Goal: Task Accomplishment & Management: Manage account settings

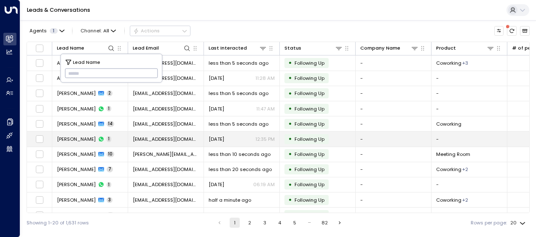
type input "*********"
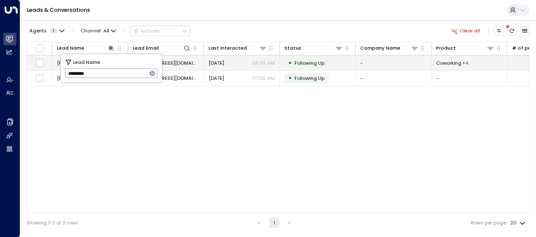
click at [176, 61] on span "[EMAIL_ADDRESS][DOMAIN_NAME]" at bounding box center [166, 63] width 66 height 7
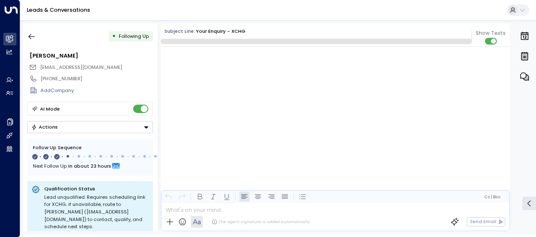
scroll to position [759, 0]
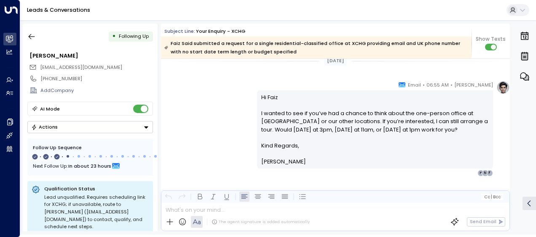
click at [227, 98] on div "[PERSON_NAME] • 06:55 AM • Email Hi Faiz I wanted to see if you’ve had a chance…" at bounding box center [335, 129] width 349 height 96
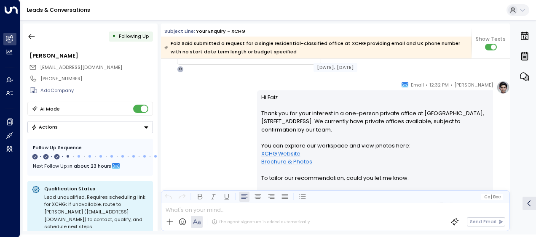
scroll to position [121, 0]
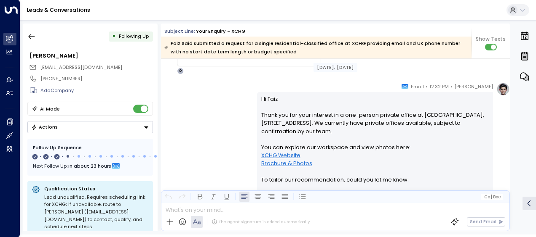
drag, startPoint x: 264, startPoint y: 104, endPoint x: 220, endPoint y: 103, distance: 43.8
click at [220, 103] on div "[PERSON_NAME] • 12:32 PM • Email Hi Faiz Thank you for your interest in a one-p…" at bounding box center [335, 208] width 349 height 250
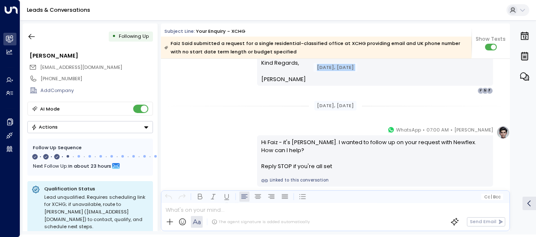
scroll to position [353, 0]
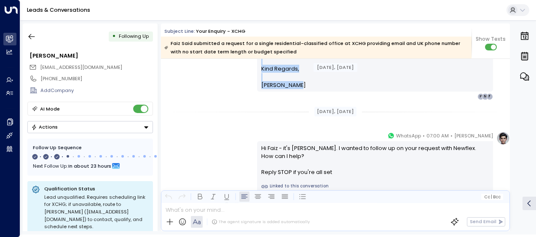
drag, startPoint x: 258, startPoint y: 97, endPoint x: 305, endPoint y: 77, distance: 50.6
drag, startPoint x: 305, startPoint y: 77, endPoint x: 276, endPoint y: 79, distance: 28.7
click at [276, 81] on span "[PERSON_NAME]" at bounding box center [283, 85] width 45 height 8
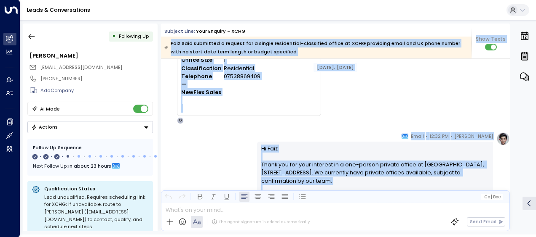
scroll to position [0, 0]
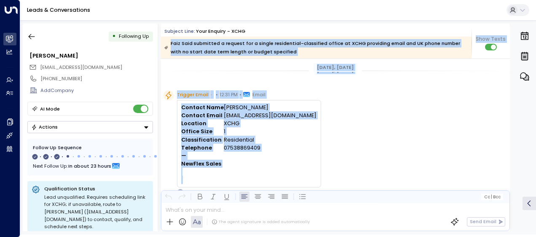
drag, startPoint x: 292, startPoint y: 77, endPoint x: 298, endPoint y: 50, distance: 27.7
copy div "Lore Ipsu dolorsita c adipisc eli s doeius temporincid-utlaboreet dolore ma ALI…"
click at [293, 105] on td "[PERSON_NAME]" at bounding box center [270, 108] width 93 height 8
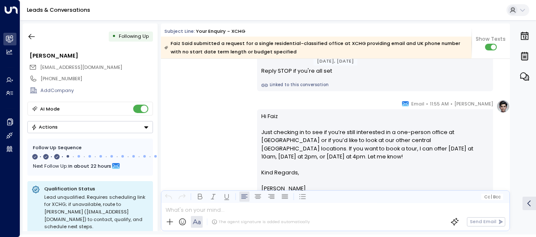
scroll to position [472, 0]
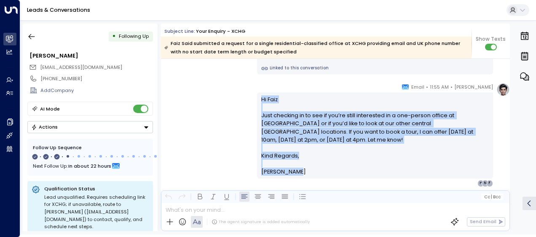
drag, startPoint x: 258, startPoint y: 97, endPoint x: 295, endPoint y: 167, distance: 78.7
click at [295, 167] on div "Hi Faiz Just checking in to see if you’re still interested in a one-person offi…" at bounding box center [375, 136] width 236 height 86
drag, startPoint x: 295, startPoint y: 167, endPoint x: 277, endPoint y: 159, distance: 19.6
copy div "Hi Faiz Just checking in to see if you’re still interested in a one-person offi…"
click at [206, 105] on div "[PERSON_NAME] • 11:55 AM • Email Hi Faiz Just checking in to see if you’re stil…" at bounding box center [335, 135] width 349 height 104
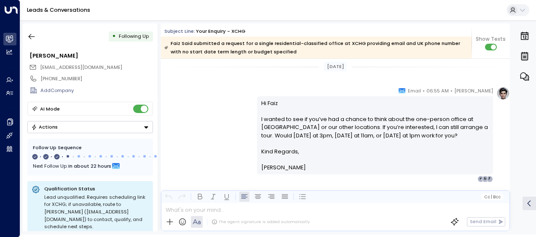
scroll to position [606, 0]
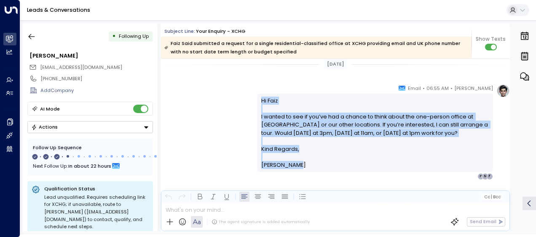
drag, startPoint x: 259, startPoint y: 99, endPoint x: 291, endPoint y: 175, distance: 83.0
click at [291, 175] on div "[PERSON_NAME] • 06:55 AM • Email Hi Faiz I wanted to see if you’ve had a chance…" at bounding box center [375, 132] width 236 height 96
copy div "Hi Faiz I wanted to see if you’ve had a chance to think about the one-person of…"
click at [35, 35] on icon "button" at bounding box center [31, 36] width 8 height 8
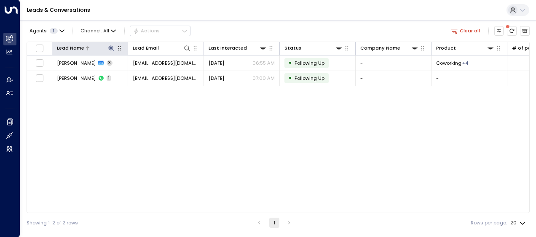
click at [110, 47] on icon at bounding box center [110, 47] width 5 height 5
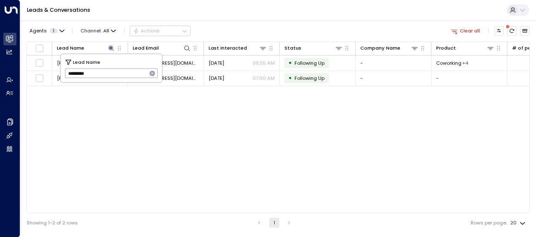
drag, startPoint x: 66, startPoint y: 74, endPoint x: 104, endPoint y: 77, distance: 38.0
click at [104, 77] on input "*********" at bounding box center [106, 74] width 82 height 14
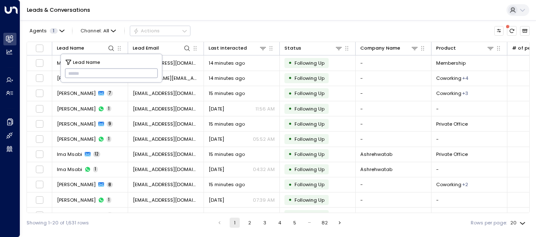
type input "**********"
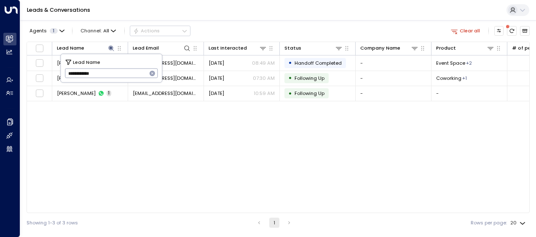
click at [219, 179] on div "Lead Name Lead Email Last Interacted Status Company Name Product # of people AI…" at bounding box center [278, 128] width 503 height 172
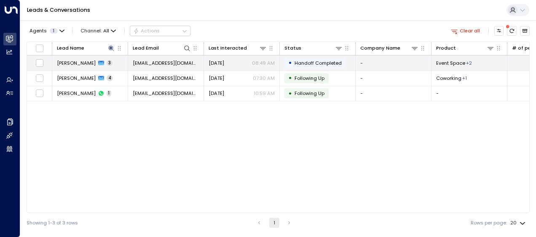
click at [176, 61] on span "[EMAIL_ADDRESS][DOMAIN_NAME]" at bounding box center [166, 63] width 66 height 7
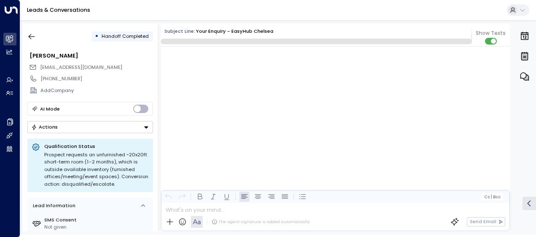
scroll to position [478, 0]
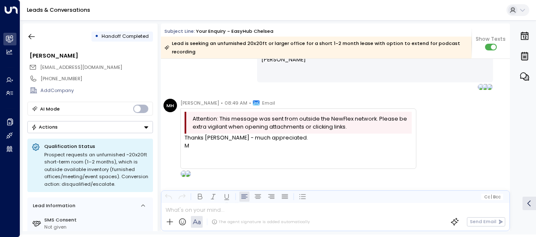
click at [226, 150] on div at bounding box center [297, 154] width 227 height 8
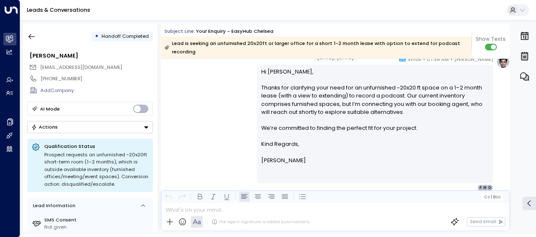
scroll to position [359, 0]
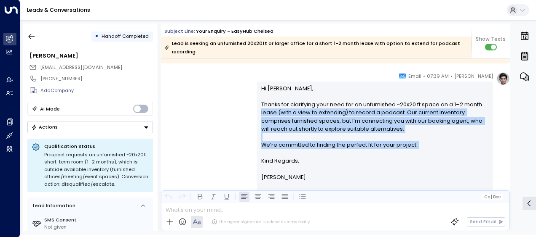
drag, startPoint x: 226, startPoint y: 148, endPoint x: 216, endPoint y: 100, distance: 49.0
click at [216, 100] on div "[PERSON_NAME] • 07:39 AM • Email Hi [PERSON_NAME], Thanks for clarifying your n…" at bounding box center [335, 140] width 349 height 136
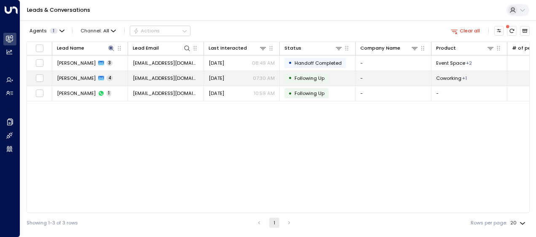
click at [171, 77] on span "[EMAIL_ADDRESS][DOMAIN_NAME]" at bounding box center [166, 78] width 66 height 7
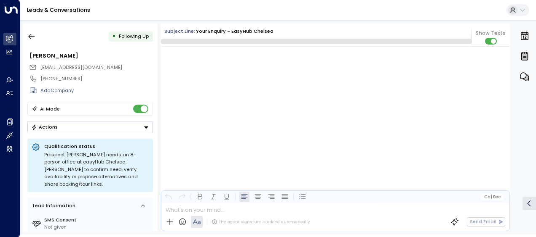
scroll to position [1254, 0]
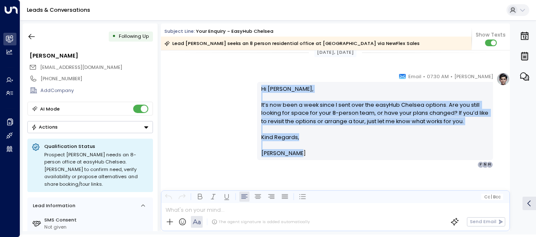
drag, startPoint x: 258, startPoint y: 85, endPoint x: 289, endPoint y: 155, distance: 76.3
click at [289, 155] on div "Hi [PERSON_NAME], It’s now been a week since I sent over the easyHub Chelsea op…" at bounding box center [375, 121] width 228 height 73
drag, startPoint x: 289, startPoint y: 155, endPoint x: 265, endPoint y: 109, distance: 52.4
copy div "Hi [PERSON_NAME], It’s now been a week since I sent over the easyHub Chelsea op…"
click at [32, 35] on icon "button" at bounding box center [31, 36] width 8 height 8
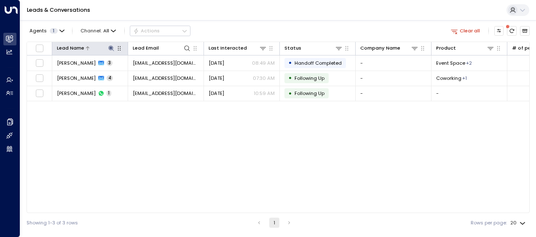
click at [112, 47] on icon at bounding box center [110, 47] width 5 height 5
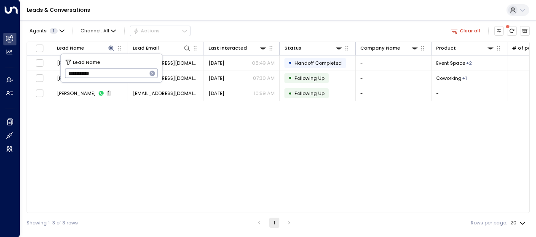
drag, startPoint x: 68, startPoint y: 71, endPoint x: 104, endPoint y: 80, distance: 37.7
click at [104, 80] on input "**********" at bounding box center [106, 74] width 82 height 14
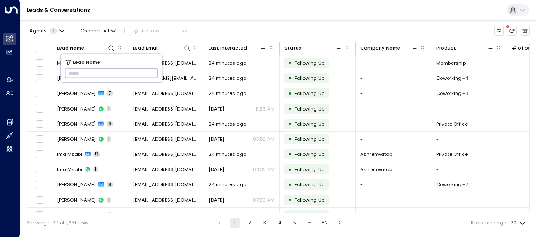
click at [70, 73] on input "text" at bounding box center [111, 74] width 93 height 14
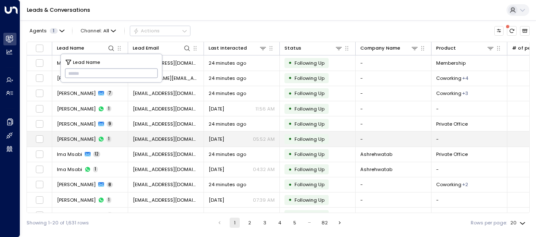
type input "**********"
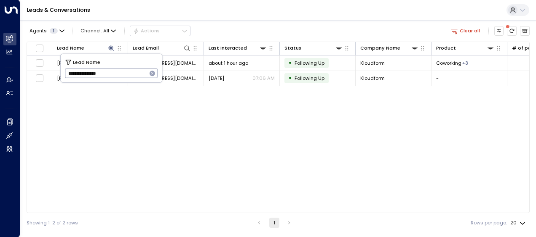
click at [177, 163] on div "Lead Name Lead Email Last Interacted Status Company Name Product # of people AI…" at bounding box center [278, 128] width 503 height 172
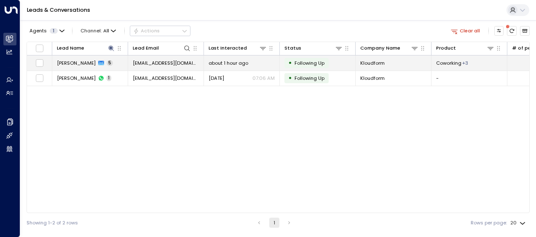
click at [179, 62] on span "[EMAIL_ADDRESS][DOMAIN_NAME]" at bounding box center [166, 63] width 66 height 7
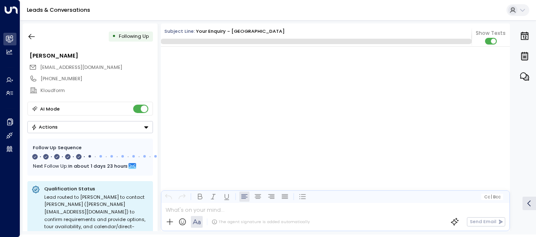
scroll to position [1454, 0]
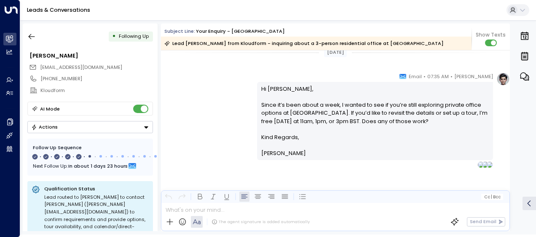
click at [284, 83] on div "Hi [PERSON_NAME], Since it’s been about a week, I wanted to see if you’re still…" at bounding box center [375, 121] width 236 height 78
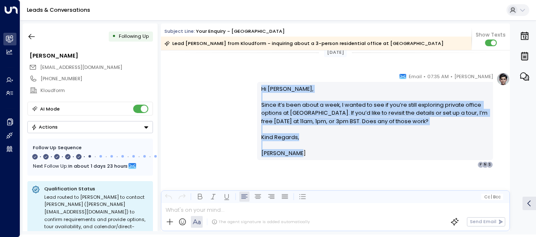
drag, startPoint x: 259, startPoint y: 88, endPoint x: 303, endPoint y: 155, distance: 80.0
click at [303, 155] on div "Hi [PERSON_NAME], Since it’s been about a week, I wanted to see if you’re still…" at bounding box center [375, 121] width 228 height 73
drag, startPoint x: 303, startPoint y: 155, endPoint x: 268, endPoint y: 106, distance: 60.4
copy div "Hi [PERSON_NAME], Since it’s been about a week, I wanted to see if you’re still…"
click at [34, 36] on icon "button" at bounding box center [31, 36] width 8 height 8
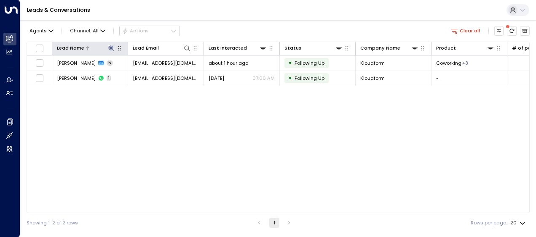
click at [111, 49] on icon at bounding box center [110, 47] width 5 height 5
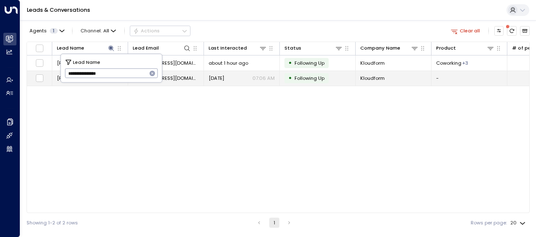
drag, startPoint x: 66, startPoint y: 75, endPoint x: 145, endPoint y: 83, distance: 79.2
click at [145, 83] on body "**********" at bounding box center [268, 116] width 536 height 233
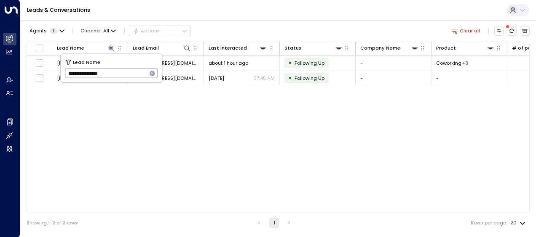
type input "**********"
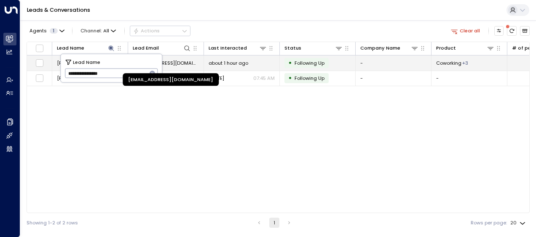
click at [183, 64] on span "[EMAIL_ADDRESS][DOMAIN_NAME]" at bounding box center [166, 63] width 66 height 7
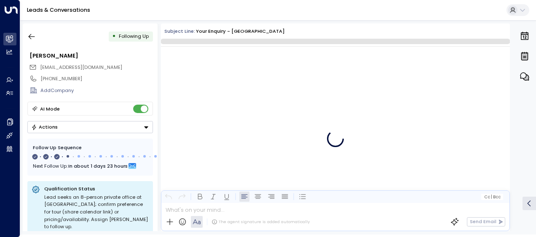
scroll to position [618, 0]
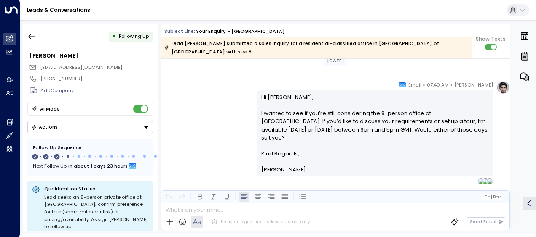
click at [228, 133] on div "[PERSON_NAME] • 07:40 AM • Email Hi [PERSON_NAME], I wanted to see if you’re st…" at bounding box center [335, 133] width 349 height 104
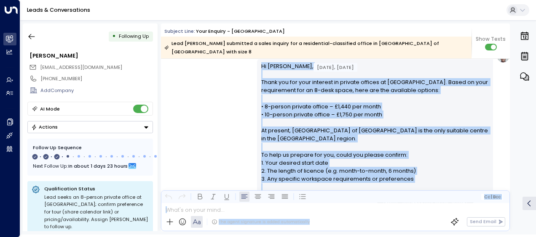
scroll to position [222, 0]
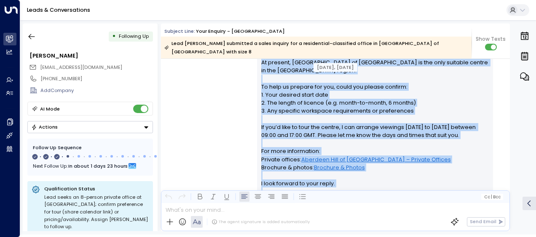
drag, startPoint x: 259, startPoint y: 82, endPoint x: 315, endPoint y: 188, distance: 119.8
click at [315, 188] on div "Hi [PERSON_NAME], Thank you for your interest in private offices at [GEOGRAPHIC…" at bounding box center [375, 107] width 228 height 226
drag, startPoint x: 315, startPoint y: 188, endPoint x: 296, endPoint y: 120, distance: 70.4
copy div "Hi [PERSON_NAME], Thank you for your interest in private offices at [GEOGRAPHIC…"
click at [204, 96] on div "[PERSON_NAME] • 02:38 PM • Email Hi [PERSON_NAME], Thank you for your interest …" at bounding box center [335, 106] width 349 height 250
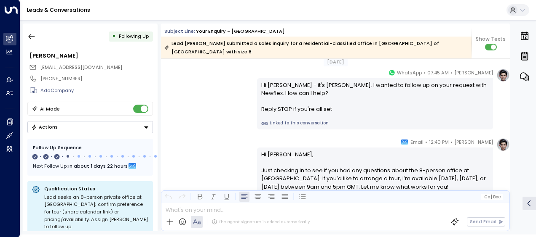
scroll to position [441, 0]
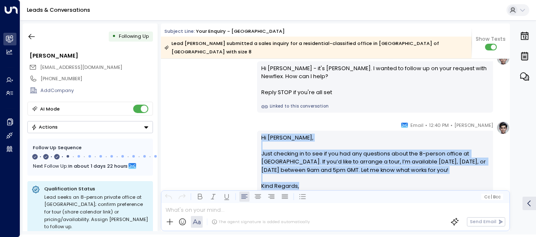
drag, startPoint x: 259, startPoint y: 127, endPoint x: 299, endPoint y: 179, distance: 65.1
click at [299, 179] on div "Hi [PERSON_NAME], Just checking in to see if you had any questions about the 8-…" at bounding box center [375, 170] width 228 height 73
copy div "Hi [PERSON_NAME], Just checking in to see if you had any questions about the 8-…"
click at [224, 131] on div "[PERSON_NAME] • 12:40 PM • Email Hi [PERSON_NAME], Just checking in to see if y…" at bounding box center [335, 169] width 349 height 96
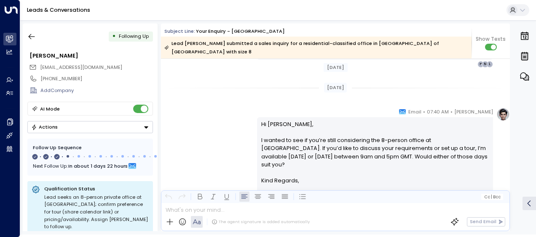
scroll to position [610, 0]
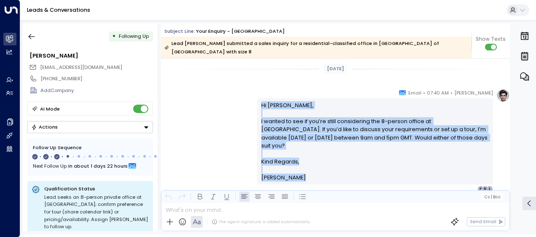
drag, startPoint x: 260, startPoint y: 96, endPoint x: 314, endPoint y: 192, distance: 109.1
click at [314, 192] on div "Subject Line: Your enquiry - Aberdeen Hill of Rubislaw Lead [PERSON_NAME] submi…" at bounding box center [335, 128] width 349 height 208
drag, startPoint x: 314, startPoint y: 192, endPoint x: 269, endPoint y: 136, distance: 70.7
copy div "Hi [PERSON_NAME], I wanted to see if you’re still considering the 8-person offi…"
click at [32, 35] on icon "button" at bounding box center [31, 36] width 8 height 8
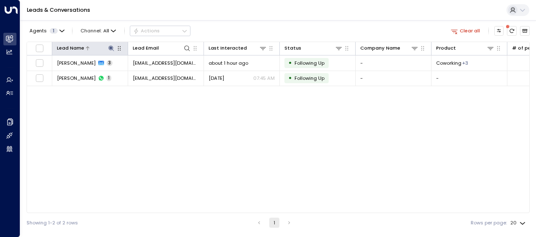
click at [110, 47] on icon at bounding box center [110, 47] width 5 height 5
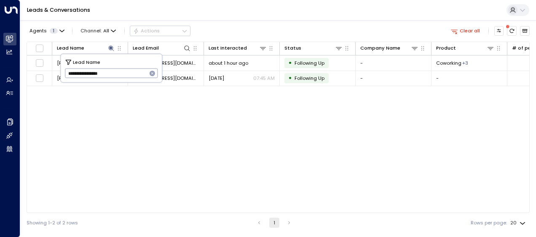
drag, startPoint x: 67, startPoint y: 72, endPoint x: 117, endPoint y: 77, distance: 49.6
click at [117, 77] on input "**********" at bounding box center [106, 74] width 82 height 14
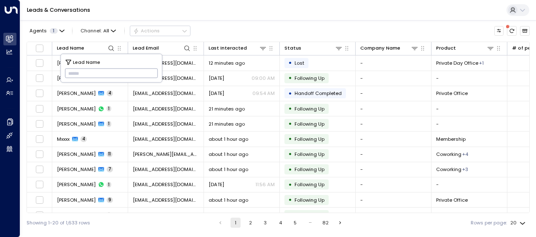
type input "**********"
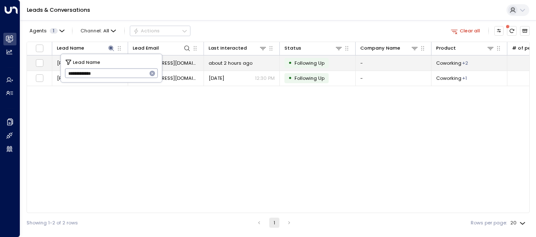
click at [225, 60] on span "about 2 hours ago" at bounding box center [230, 63] width 44 height 7
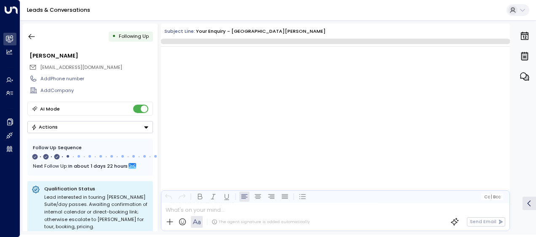
scroll to position [767, 0]
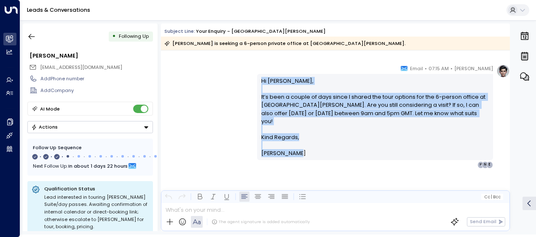
drag, startPoint x: 258, startPoint y: 79, endPoint x: 307, endPoint y: 158, distance: 93.0
click at [307, 158] on div "Hi [PERSON_NAME], It’s been a couple of days since I shared the tour options fo…" at bounding box center [375, 117] width 236 height 86
drag, startPoint x: 307, startPoint y: 158, endPoint x: 272, endPoint y: 131, distance: 44.1
copy div "Hi [PERSON_NAME], It’s been a couple of days since I shared the tour options fo…"
